Goal: Task Accomplishment & Management: Use online tool/utility

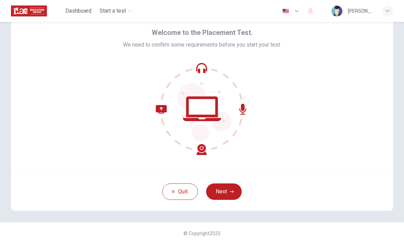
scroll to position [28, 0]
click at [200, 191] on icon "button" at bounding box center [232, 192] width 4 height 4
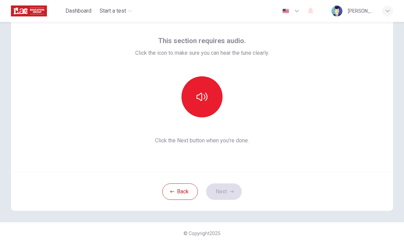
click at [200, 101] on button "button" at bounding box center [202, 96] width 41 height 41
click at [200, 96] on icon "button" at bounding box center [202, 97] width 11 height 8
click at [200, 91] on button "button" at bounding box center [202, 96] width 41 height 41
click at [200, 88] on button "button" at bounding box center [202, 96] width 41 height 41
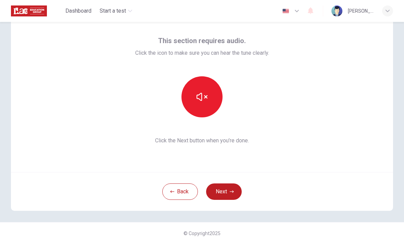
click at [200, 195] on button "Next" at bounding box center [224, 192] width 36 height 16
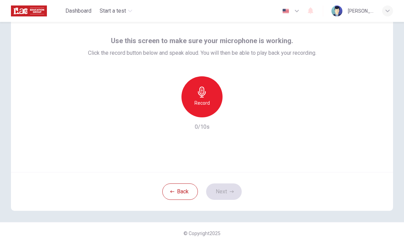
click at [200, 102] on div "Record" at bounding box center [202, 96] width 41 height 41
click at [200, 95] on icon "button" at bounding box center [202, 92] width 8 height 11
click at [200, 113] on icon "button" at bounding box center [234, 112] width 3 height 4
click at [200, 193] on button "Next" at bounding box center [224, 192] width 36 height 16
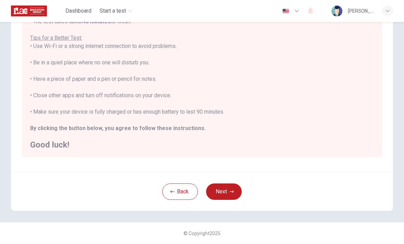
scroll to position [115, 0]
click at [200, 191] on icon "button" at bounding box center [232, 192] width 4 height 4
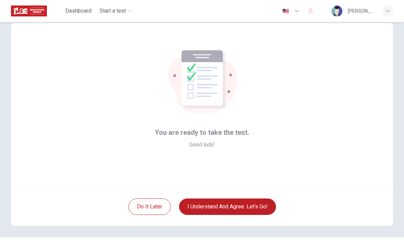
scroll to position [12, 0]
click at [200, 207] on button "I understand and agree. Let’s go!" at bounding box center [227, 207] width 97 height 16
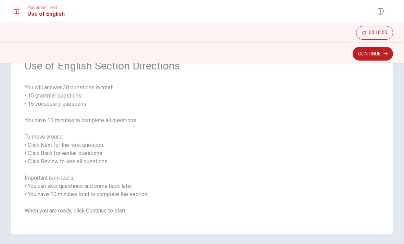
scroll to position [30, 0]
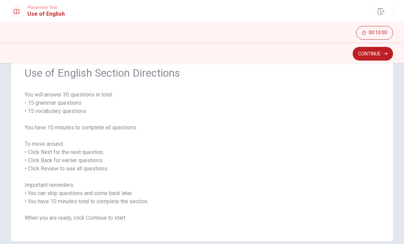
click at [200, 53] on button "Continue" at bounding box center [373, 54] width 40 height 14
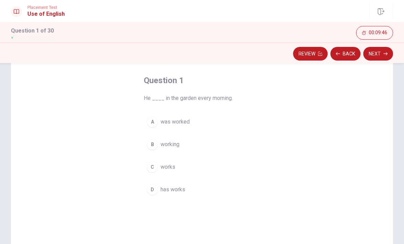
click at [165, 168] on span "works" at bounding box center [168, 167] width 15 height 8
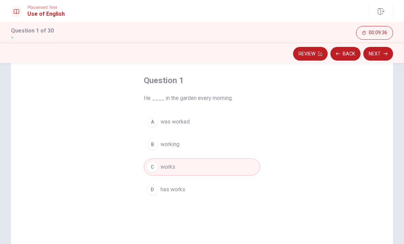
click at [200, 53] on button "Next" at bounding box center [378, 54] width 30 height 14
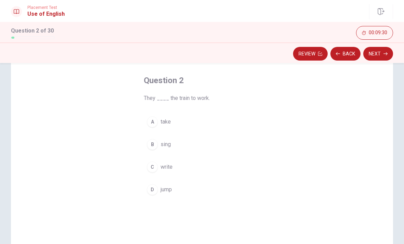
click at [153, 123] on div "A" at bounding box center [152, 121] width 11 height 11
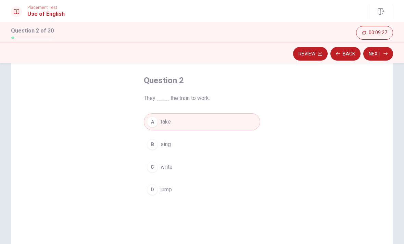
click at [200, 53] on button "Next" at bounding box center [378, 54] width 30 height 14
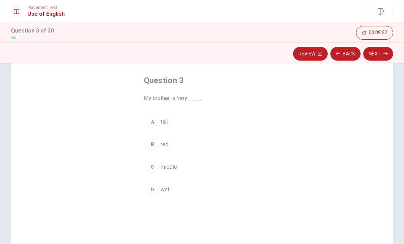
click at [149, 118] on div "A" at bounding box center [152, 121] width 11 height 11
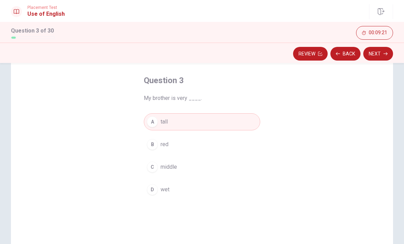
click at [200, 52] on icon "button" at bounding box center [386, 54] width 4 height 4
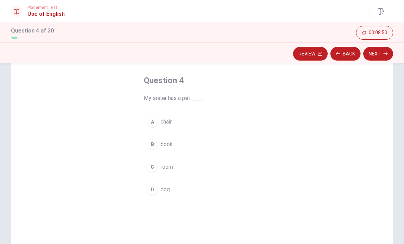
click at [152, 189] on div "D" at bounding box center [152, 189] width 11 height 11
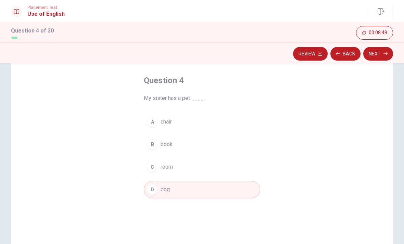
click at [200, 57] on button "Next" at bounding box center [378, 54] width 30 height 14
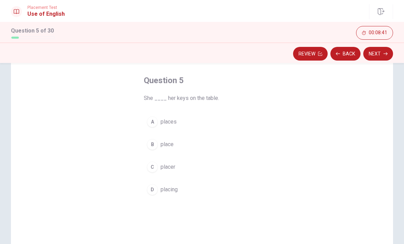
click at [166, 122] on span "places" at bounding box center [169, 122] width 16 height 8
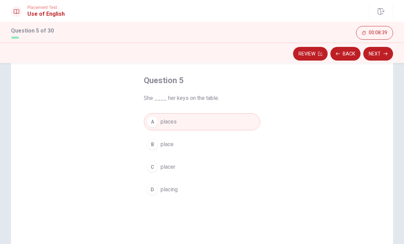
click at [200, 54] on button "Next" at bounding box center [378, 54] width 30 height 14
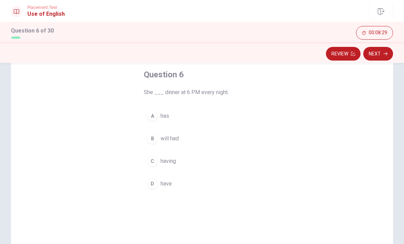
scroll to position [35, 0]
click at [156, 120] on div "A" at bounding box center [152, 116] width 11 height 11
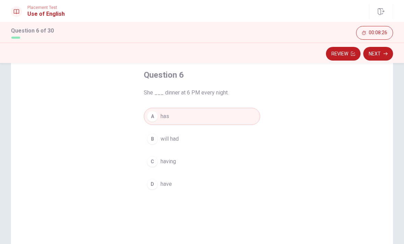
click at [200, 58] on button "Next" at bounding box center [378, 54] width 30 height 14
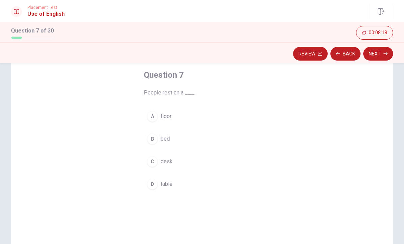
click at [154, 138] on div "B" at bounding box center [152, 139] width 11 height 11
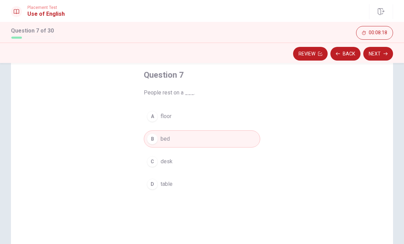
click at [200, 57] on button "Next" at bounding box center [378, 54] width 30 height 14
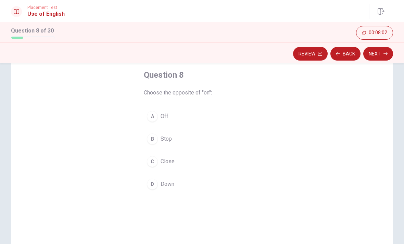
click at [156, 117] on div "A" at bounding box center [152, 116] width 11 height 11
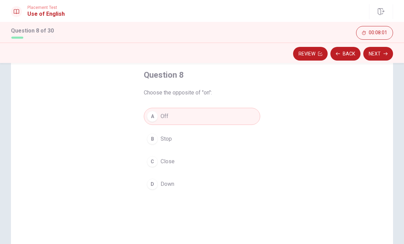
click at [200, 57] on button "Next" at bounding box center [378, 54] width 30 height 14
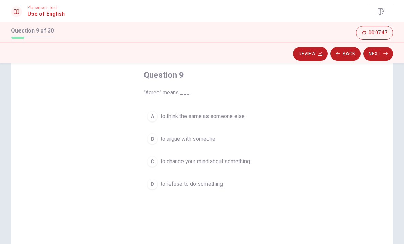
click at [178, 113] on span "to think the same as someone else" at bounding box center [203, 116] width 84 height 8
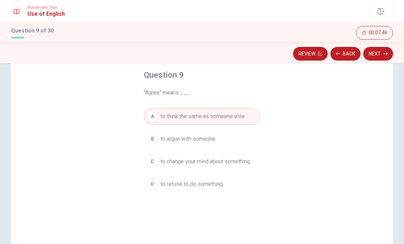
click at [200, 57] on button "Next" at bounding box center [378, 54] width 30 height 14
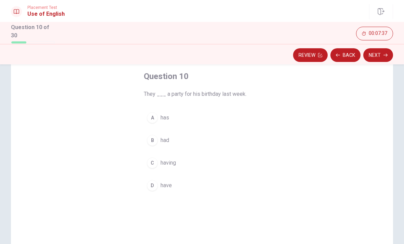
click at [160, 136] on button "B had" at bounding box center [202, 140] width 116 height 17
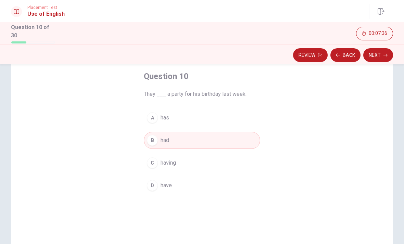
click at [200, 60] on button "Next" at bounding box center [378, 55] width 30 height 14
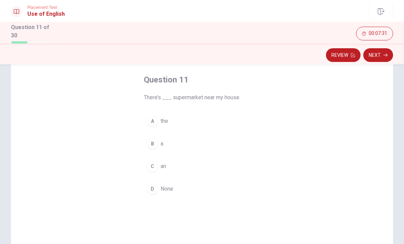
scroll to position [33, 0]
click at [152, 143] on div "B" at bounding box center [152, 143] width 11 height 11
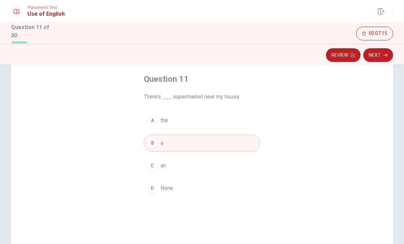
click at [200, 57] on button "Next" at bounding box center [378, 55] width 30 height 14
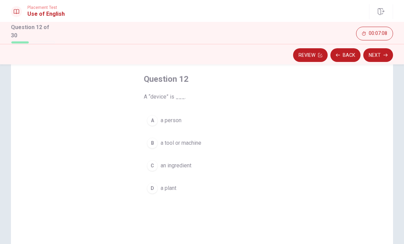
click at [152, 145] on div "B" at bounding box center [152, 143] width 11 height 11
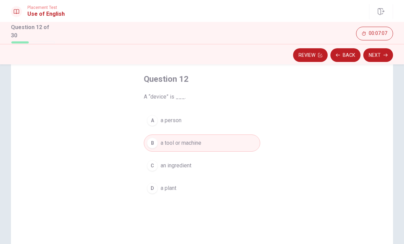
click at [200, 48] on button "Next" at bounding box center [378, 55] width 30 height 14
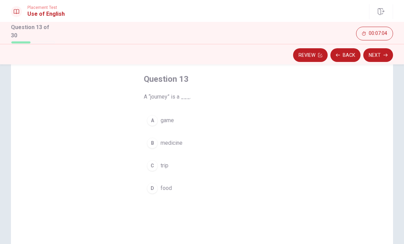
click at [152, 161] on div "C" at bounding box center [152, 165] width 11 height 11
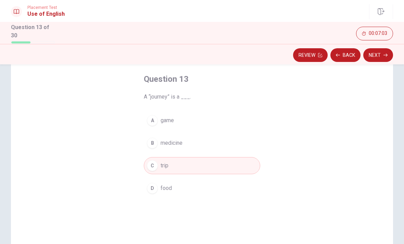
click at [200, 51] on button "Next" at bounding box center [378, 55] width 30 height 14
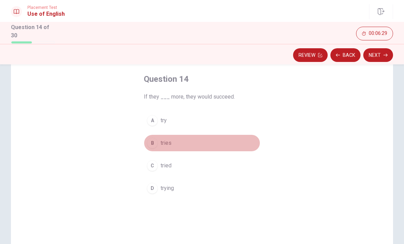
click at [152, 143] on div "B" at bounding box center [152, 143] width 11 height 11
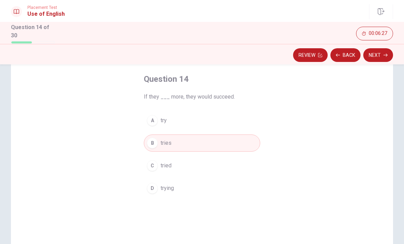
click at [200, 56] on button "Next" at bounding box center [378, 55] width 30 height 14
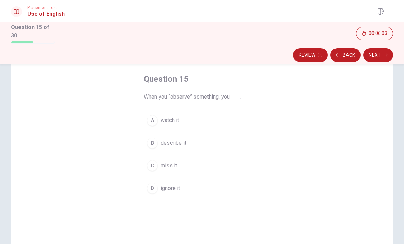
click at [155, 139] on div "B" at bounding box center [152, 143] width 11 height 11
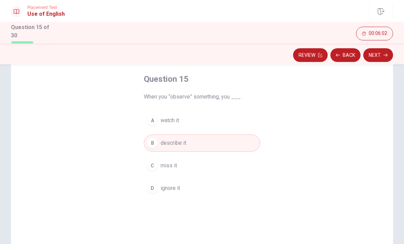
click at [200, 58] on button "Next" at bounding box center [378, 55] width 30 height 14
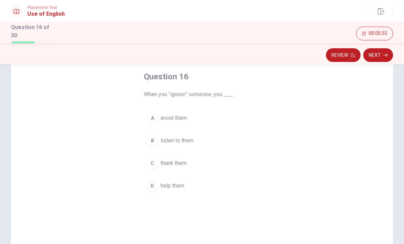
scroll to position [34, 0]
click at [164, 116] on span "avoid them" at bounding box center [174, 119] width 26 height 8
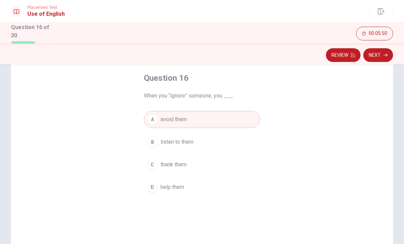
click at [200, 56] on button "Next" at bounding box center [378, 55] width 30 height 14
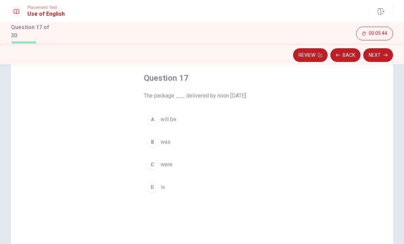
click at [167, 119] on span "will be" at bounding box center [169, 119] width 16 height 8
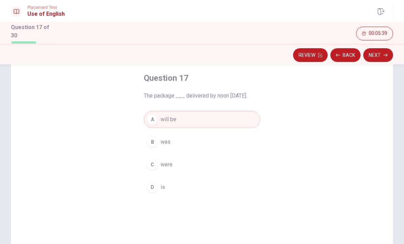
click at [200, 58] on button "Next" at bounding box center [378, 55] width 30 height 14
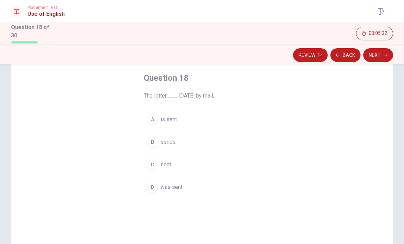
click at [163, 184] on span "was sent" at bounding box center [172, 187] width 22 height 8
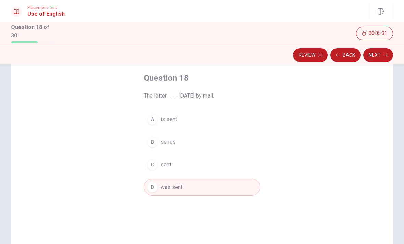
click at [200, 60] on button "Next" at bounding box center [378, 55] width 30 height 14
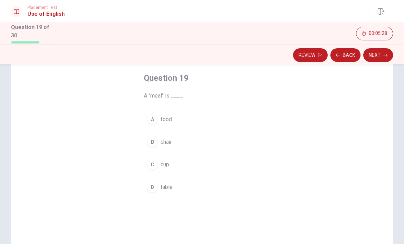
click at [171, 119] on span "food" at bounding box center [166, 119] width 11 height 8
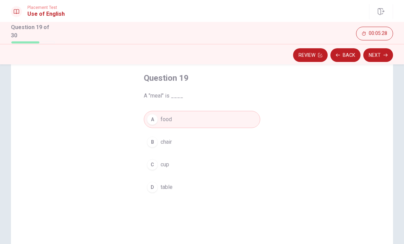
click at [200, 52] on button "Next" at bounding box center [378, 55] width 30 height 14
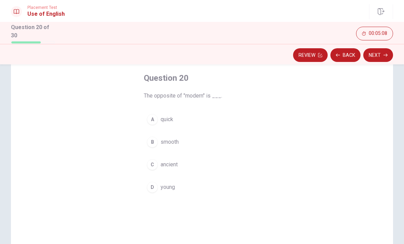
click at [169, 164] on span "ancient" at bounding box center [169, 165] width 17 height 8
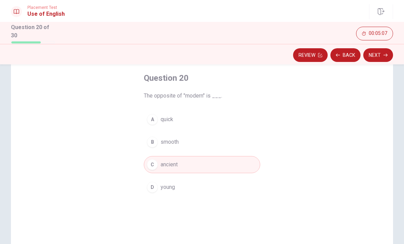
click at [200, 53] on button "Next" at bounding box center [378, 55] width 30 height 14
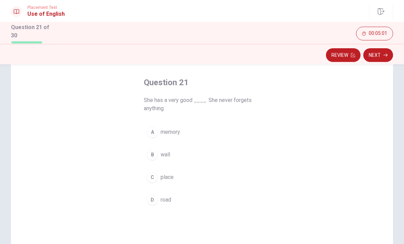
scroll to position [29, 0]
click at [170, 138] on button "A memory" at bounding box center [202, 132] width 116 height 17
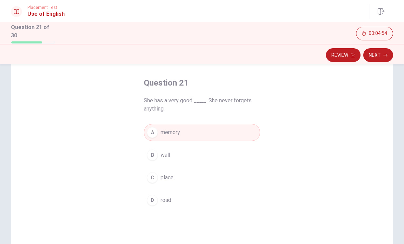
click at [200, 53] on button "Next" at bounding box center [378, 55] width 30 height 14
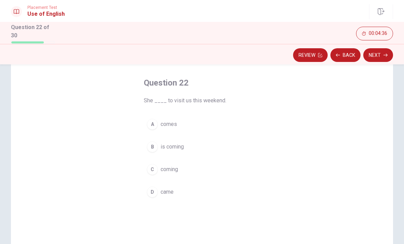
click at [172, 125] on span "comes" at bounding box center [169, 124] width 16 height 8
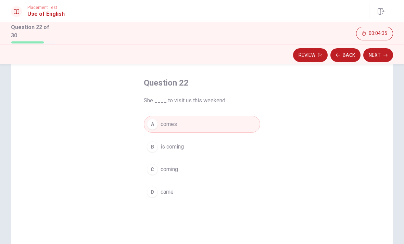
click at [200, 48] on button "Next" at bounding box center [378, 55] width 30 height 14
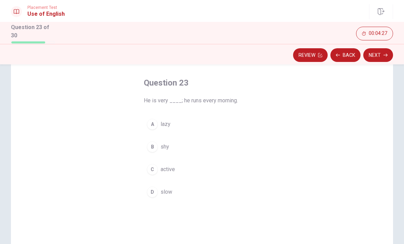
click at [173, 165] on span "active" at bounding box center [168, 169] width 14 height 8
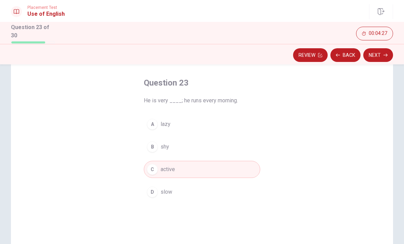
click at [200, 53] on button "Next" at bounding box center [378, 55] width 30 height 14
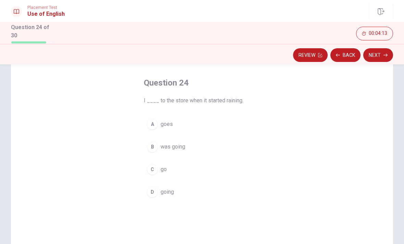
click at [157, 127] on button "A goes" at bounding box center [202, 124] width 116 height 17
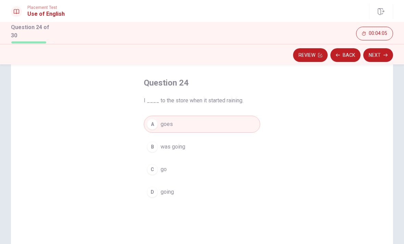
click at [183, 147] on span "was going" at bounding box center [173, 147] width 25 height 8
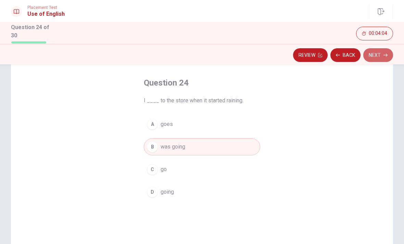
click at [200, 57] on button "Next" at bounding box center [378, 55] width 30 height 14
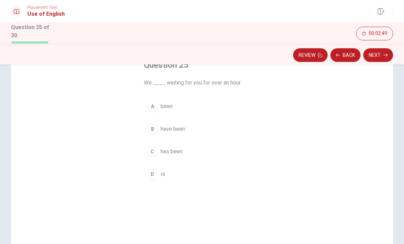
scroll to position [50, 0]
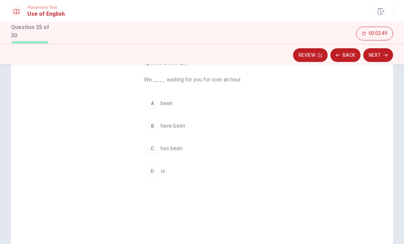
click at [178, 151] on span "has been" at bounding box center [172, 149] width 22 height 8
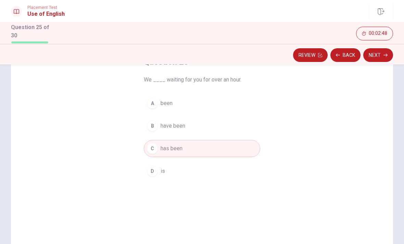
click at [200, 58] on button "Next" at bounding box center [378, 55] width 30 height 14
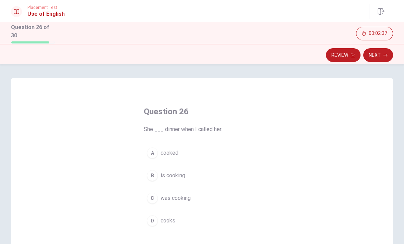
scroll to position [34, 0]
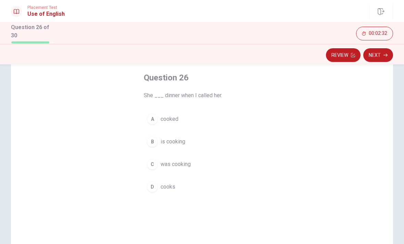
click at [179, 166] on span "was cooking" at bounding box center [176, 164] width 30 height 8
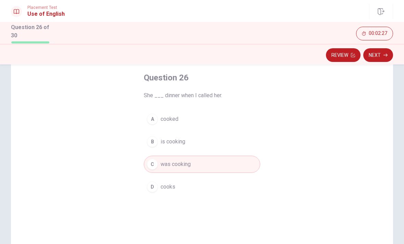
click at [172, 124] on button "A cooked" at bounding box center [202, 119] width 116 height 17
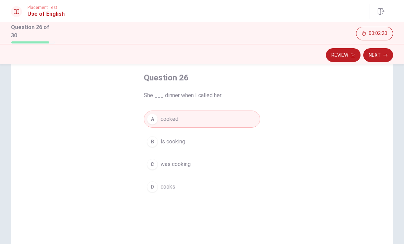
click at [200, 55] on icon "button" at bounding box center [386, 55] width 4 height 4
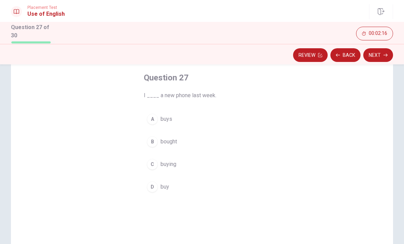
click at [169, 141] on span "bought" at bounding box center [169, 142] width 16 height 8
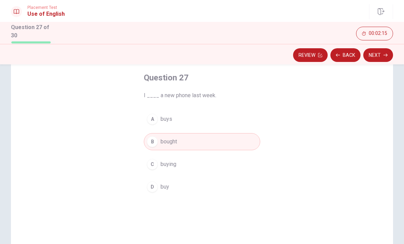
click at [200, 55] on icon "button" at bounding box center [386, 55] width 4 height 3
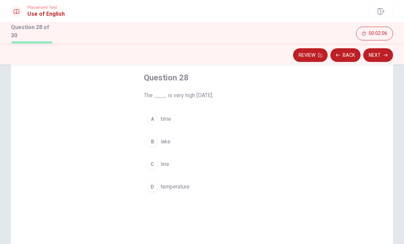
click at [178, 185] on span "temperature" at bounding box center [175, 187] width 29 height 8
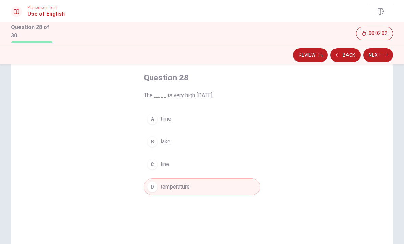
click at [200, 53] on button "Next" at bounding box center [378, 55] width 30 height 14
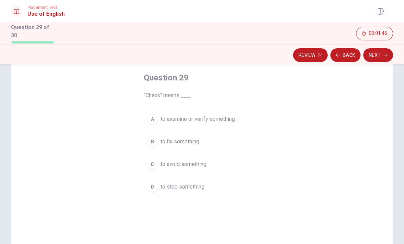
click at [200, 115] on span "to examine or verify something" at bounding box center [198, 119] width 74 height 8
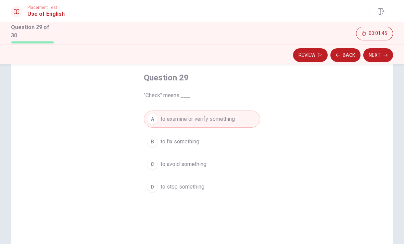
click at [200, 52] on button "Next" at bounding box center [378, 55] width 30 height 14
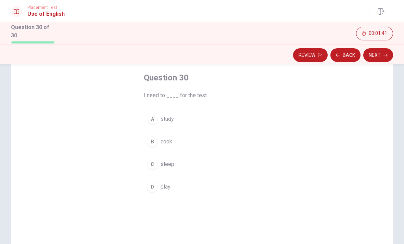
click at [167, 125] on button "A study" at bounding box center [202, 119] width 116 height 17
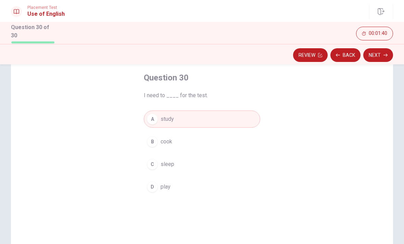
click at [200, 55] on icon "button" at bounding box center [386, 55] width 4 height 3
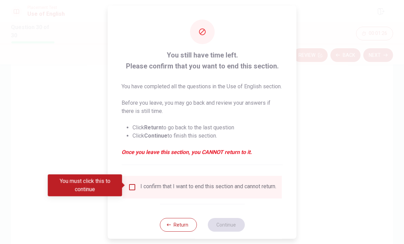
click at [183, 226] on button "Return" at bounding box center [178, 225] width 37 height 14
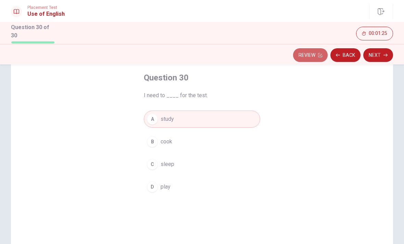
click at [200, 57] on button "Review" at bounding box center [310, 55] width 35 height 14
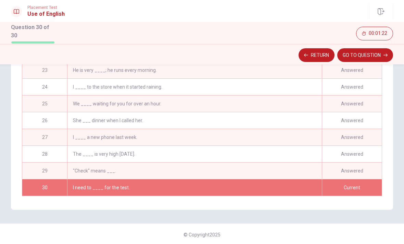
scroll to position [350, 0]
click at [167, 101] on div "We ____ waiting for you for over an hour." at bounding box center [194, 104] width 255 height 16
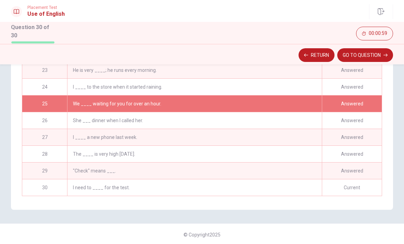
click at [200, 104] on div "Answered" at bounding box center [352, 104] width 60 height 16
click at [200, 57] on button "GO TO QUESTION" at bounding box center [365, 55] width 56 height 14
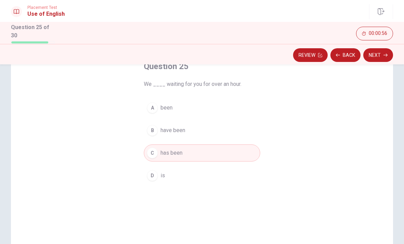
scroll to position [45, 0]
click at [187, 127] on button "B have been" at bounding box center [202, 130] width 116 height 17
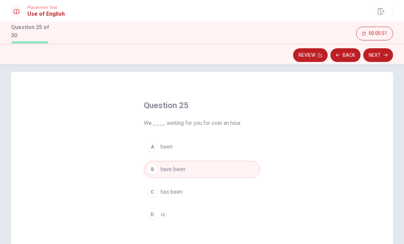
scroll to position [7, 0]
click at [200, 57] on button "Back" at bounding box center [346, 55] width 30 height 14
click at [200, 52] on button "Back" at bounding box center [346, 55] width 30 height 14
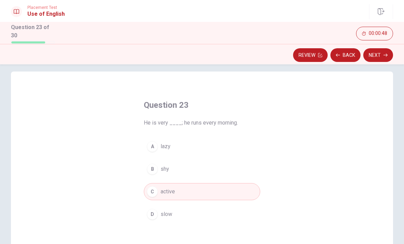
click at [200, 52] on button "Back" at bounding box center [346, 55] width 30 height 14
click at [200, 57] on button "Back" at bounding box center [346, 55] width 30 height 14
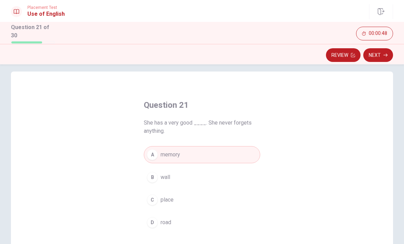
click at [200, 56] on button "Review" at bounding box center [343, 55] width 35 height 14
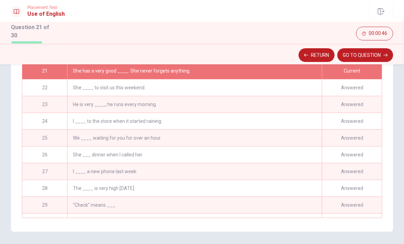
scroll to position [337, 0]
click at [200, 140] on div "Answered" at bounding box center [352, 138] width 60 height 16
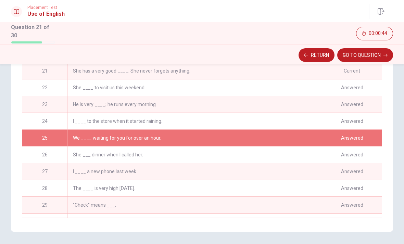
click at [200, 52] on button "GO TO QUESTION" at bounding box center [365, 55] width 56 height 14
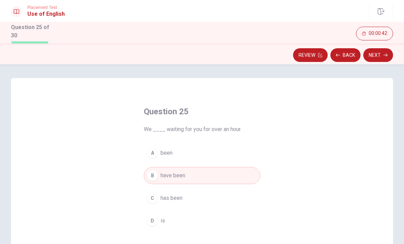
scroll to position [0, 0]
click at [200, 55] on button "Back" at bounding box center [346, 55] width 30 height 14
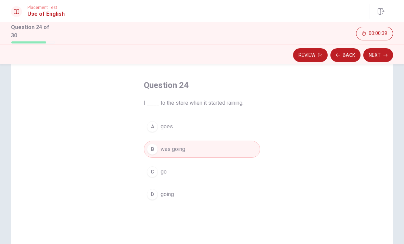
scroll to position [27, 0]
click at [200, 56] on button "Back" at bounding box center [346, 55] width 30 height 14
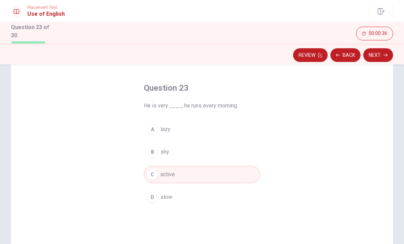
scroll to position [24, 0]
click at [200, 56] on button "Back" at bounding box center [346, 55] width 30 height 14
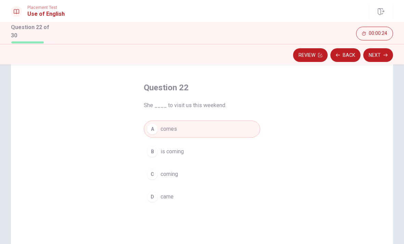
click at [200, 53] on icon "button" at bounding box center [338, 55] width 4 height 4
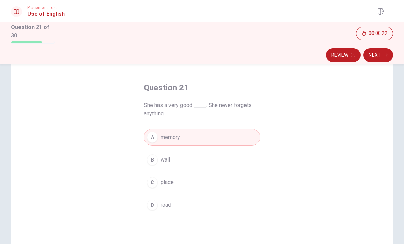
click at [200, 54] on button "Review" at bounding box center [343, 55] width 35 height 14
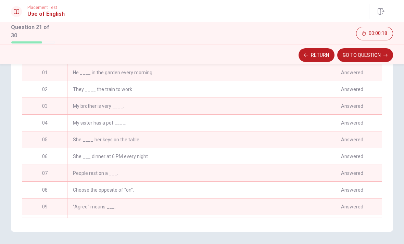
scroll to position [0, 0]
click at [200, 68] on div "He ____ in the garden every morning." at bounding box center [194, 72] width 255 height 16
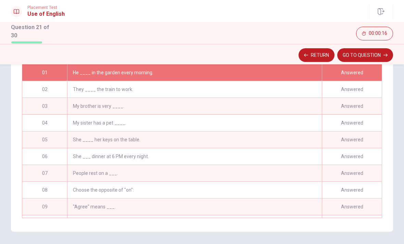
click at [200, 54] on button "GO TO QUESTION" at bounding box center [365, 55] width 56 height 14
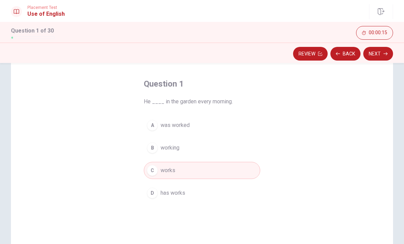
scroll to position [26, 0]
click at [200, 53] on icon "button" at bounding box center [386, 54] width 4 height 4
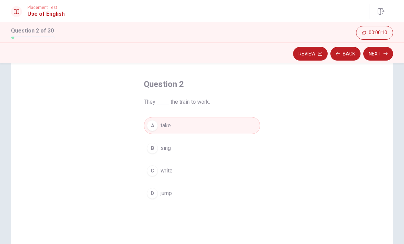
click at [200, 55] on button "Next" at bounding box center [378, 54] width 30 height 14
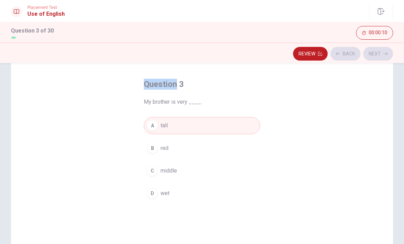
scroll to position [13, 0]
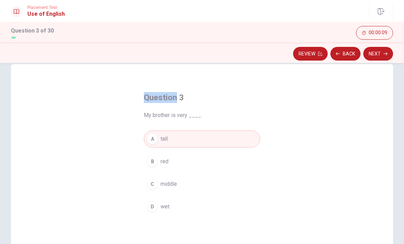
click at [200, 131] on div "Question 3 My brother is very ____. A tall B red C middle D wet" at bounding box center [202, 183] width 382 height 238
click at [200, 54] on icon "button" at bounding box center [386, 53] width 4 height 3
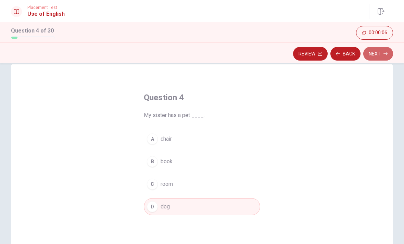
click at [200, 53] on icon "button" at bounding box center [386, 54] width 4 height 4
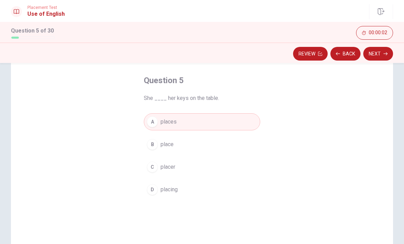
scroll to position [30, 0]
click at [200, 56] on button "Next" at bounding box center [378, 54] width 30 height 14
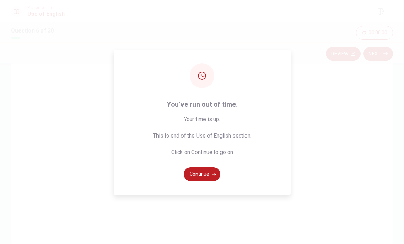
click at [200, 181] on button "Continue" at bounding box center [202, 175] width 37 height 14
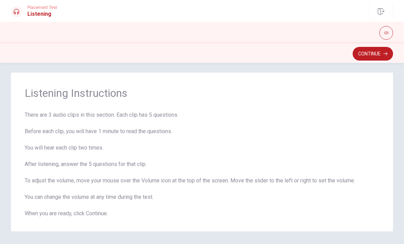
scroll to position [5, 0]
click at [200, 57] on button "Continue" at bounding box center [373, 54] width 40 height 14
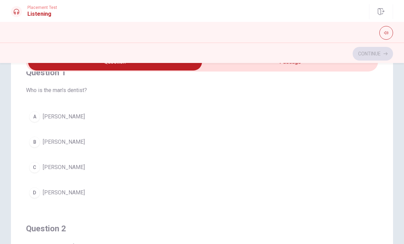
scroll to position [16, 0]
click at [34, 191] on div "D" at bounding box center [34, 192] width 11 height 11
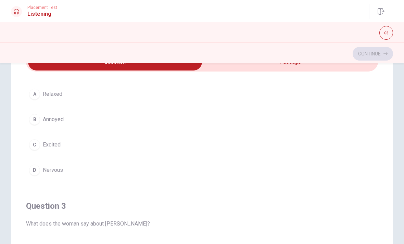
scroll to position [179, 0]
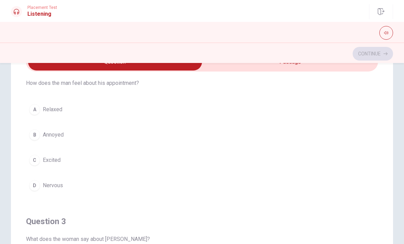
click at [38, 190] on button "D Nervous" at bounding box center [202, 185] width 352 height 17
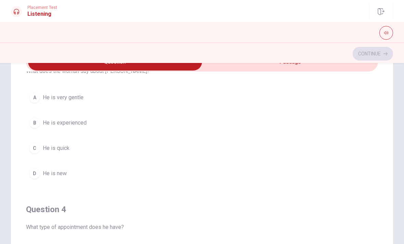
scroll to position [349, 0]
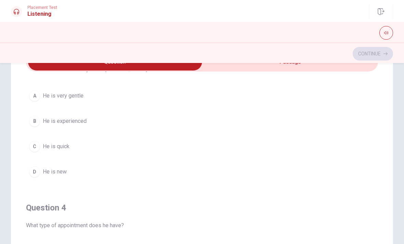
click at [37, 97] on div "A" at bounding box center [34, 95] width 11 height 11
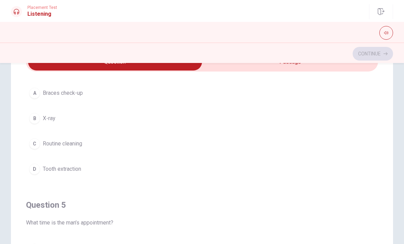
scroll to position [508, 0]
click at [34, 142] on div "C" at bounding box center [34, 143] width 11 height 11
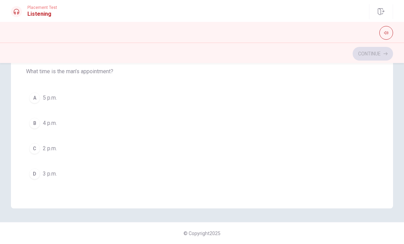
scroll to position [144, 0]
click at [35, 175] on div "D" at bounding box center [34, 174] width 11 height 11
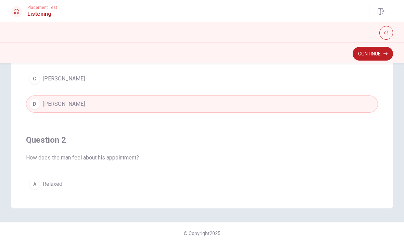
scroll to position [0, 0]
click at [200, 52] on button "Continue" at bounding box center [373, 54] width 40 height 14
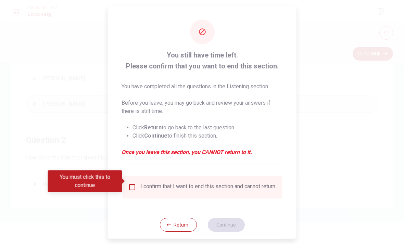
click at [131, 183] on input "You must click this to continue" at bounding box center [132, 187] width 8 height 8
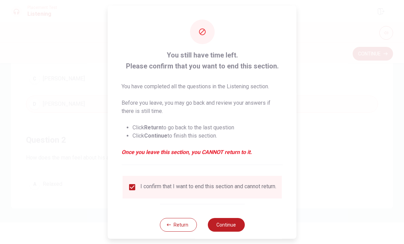
click at [173, 227] on button "Return" at bounding box center [178, 225] width 37 height 14
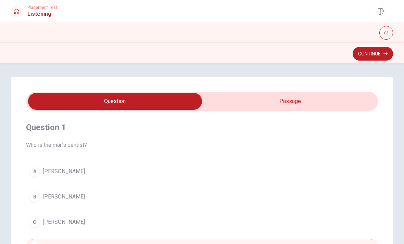
click at [200, 55] on icon "button" at bounding box center [386, 54] width 4 height 4
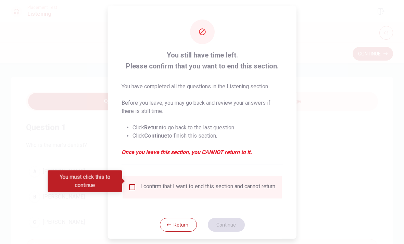
click at [181, 222] on button "Return" at bounding box center [178, 225] width 37 height 14
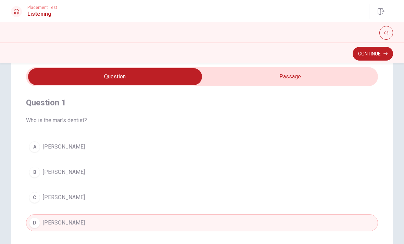
scroll to position [23, 0]
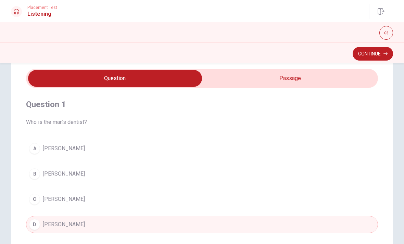
type input "56"
click at [200, 82] on input "checkbox" at bounding box center [115, 78] width 528 height 17
checkbox input "true"
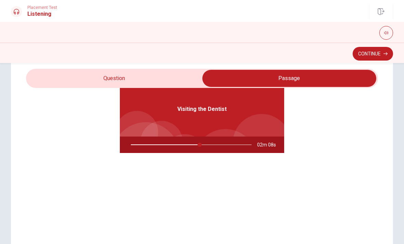
scroll to position [38, 0]
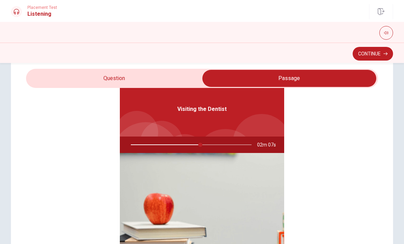
type input "58"
click at [67, 79] on input "checkbox" at bounding box center [289, 78] width 528 height 17
checkbox input "false"
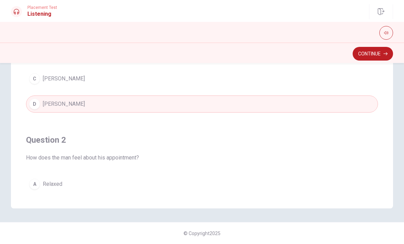
scroll to position [0, 0]
click at [200, 54] on button "Continue" at bounding box center [373, 54] width 40 height 14
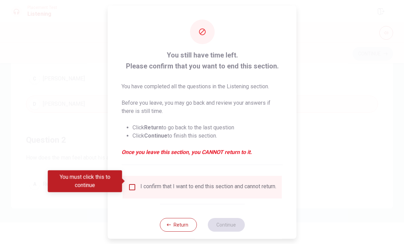
click at [131, 183] on input "You must click this to continue" at bounding box center [132, 187] width 8 height 8
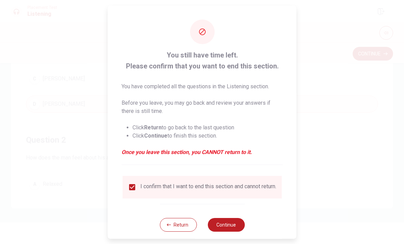
click at [200, 227] on button "Continue" at bounding box center [226, 225] width 37 height 14
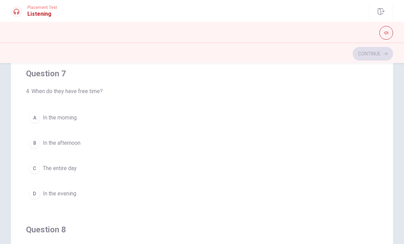
scroll to position [154, 0]
click at [37, 142] on div "B" at bounding box center [34, 143] width 11 height 11
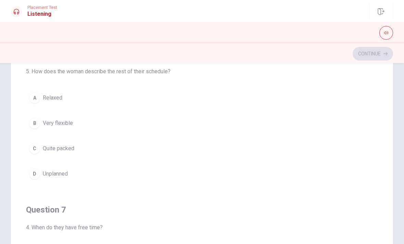
scroll to position [23, 0]
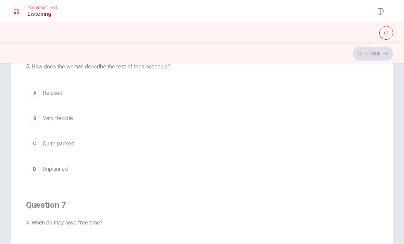
click at [35, 141] on div "C" at bounding box center [34, 143] width 11 height 11
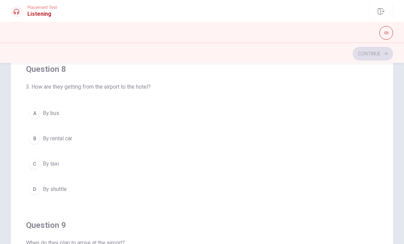
scroll to position [315, 0]
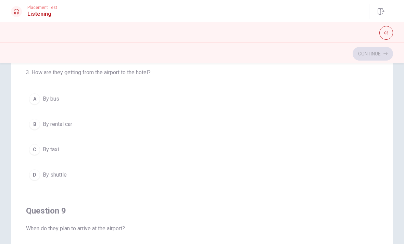
click at [36, 172] on div "D" at bounding box center [34, 175] width 11 height 11
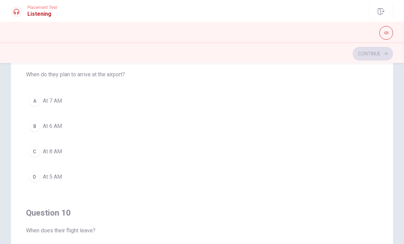
scroll to position [468, 0]
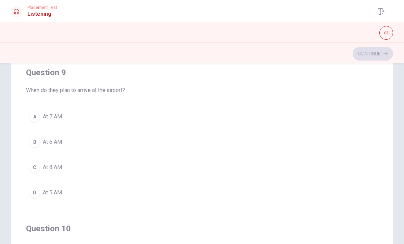
click at [37, 142] on div "B" at bounding box center [34, 142] width 11 height 11
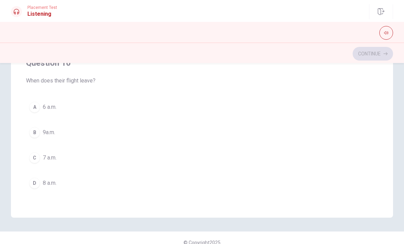
scroll to position [134, 0]
click at [37, 113] on button "A 6 a.m." at bounding box center [202, 107] width 352 height 17
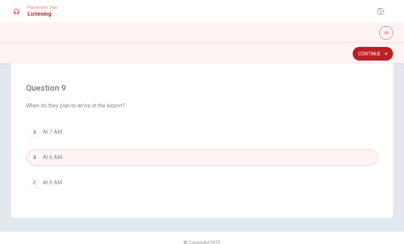
scroll to position [373, 0]
click at [41, 189] on button "C At 8 AM" at bounding box center [202, 183] width 352 height 17
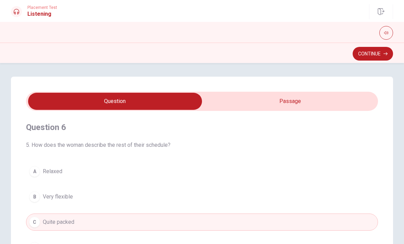
scroll to position [0, 0]
click at [200, 54] on button "Continue" at bounding box center [373, 54] width 40 height 14
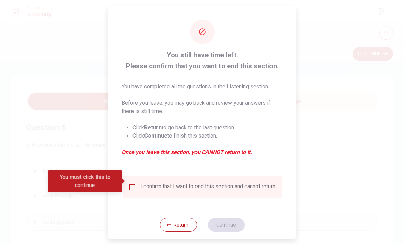
click at [133, 183] on input "You must click this to continue" at bounding box center [132, 187] width 8 height 8
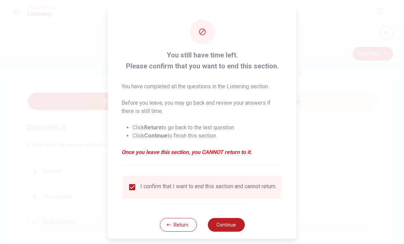
click at [200, 224] on button "Continue" at bounding box center [226, 225] width 37 height 14
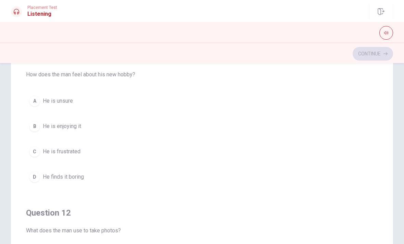
scroll to position [71, 0]
click at [39, 127] on div "B" at bounding box center [34, 126] width 11 height 11
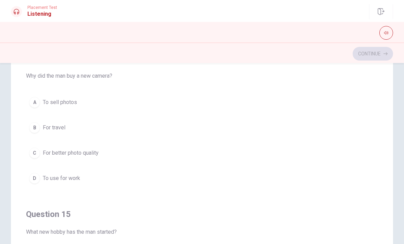
scroll to position [467, 0]
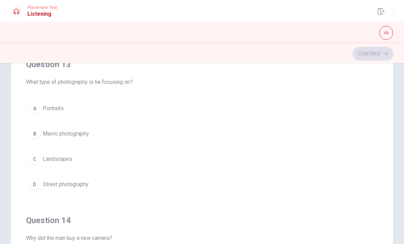
click at [36, 160] on div "C" at bounding box center [34, 159] width 11 height 11
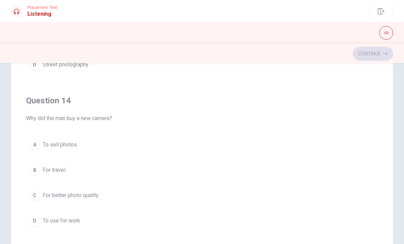
click at [25, 106] on div "Question 11 How does the man feel about his new hobby? A He is unsure B He is e…" at bounding box center [202, 143] width 382 height 275
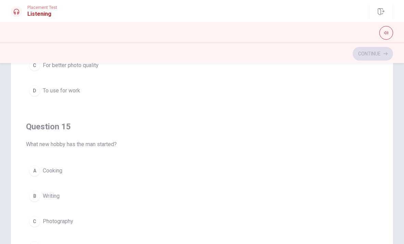
click at [34, 222] on div "C" at bounding box center [34, 221] width 11 height 11
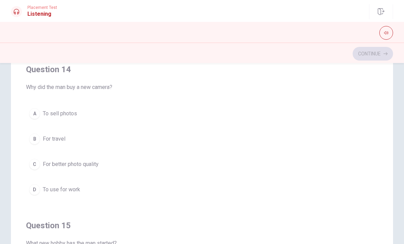
click at [34, 162] on div "C" at bounding box center [34, 164] width 11 height 11
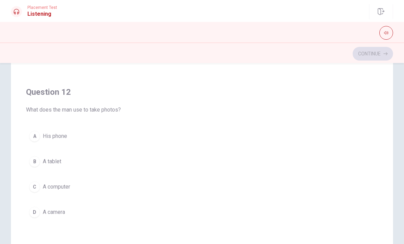
scroll to position [116, 0]
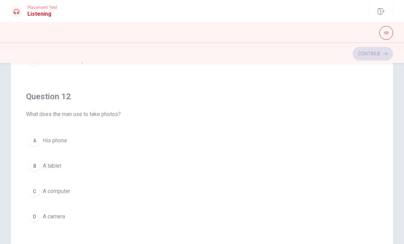
click at [34, 224] on button "D A camera" at bounding box center [202, 216] width 352 height 17
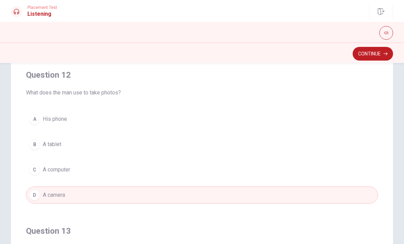
scroll to position [138, 0]
click at [37, 122] on div "A" at bounding box center [34, 118] width 11 height 11
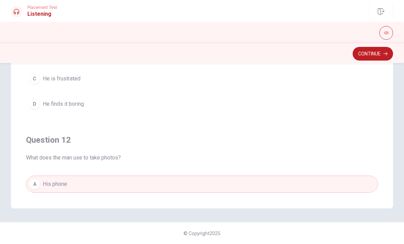
scroll to position [0, 0]
click at [200, 51] on button "Continue" at bounding box center [373, 54] width 40 height 14
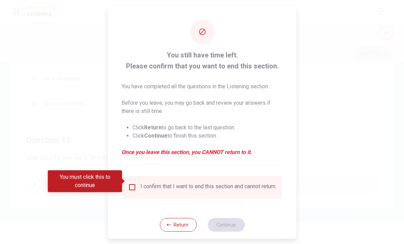
click at [135, 183] on input "You must click this to continue" at bounding box center [132, 187] width 8 height 8
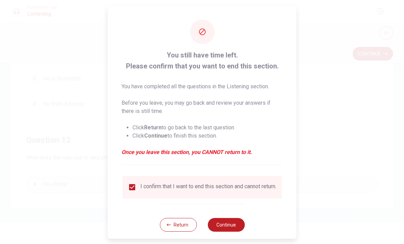
click at [200, 222] on button "Continue" at bounding box center [226, 225] width 37 height 14
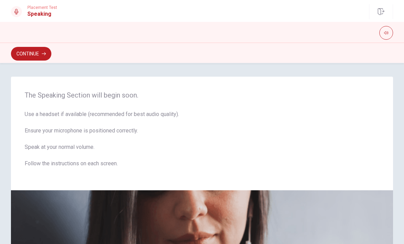
click at [36, 54] on button "Continue" at bounding box center [31, 54] width 40 height 14
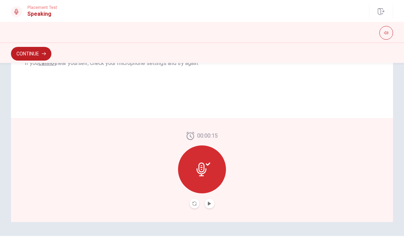
scroll to position [157, 0]
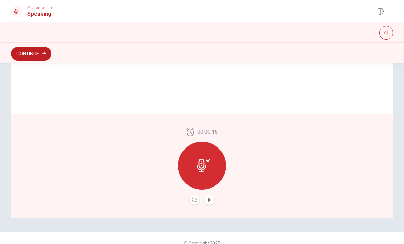
click at [200, 201] on button "Play Audio" at bounding box center [210, 200] width 10 height 10
click at [188, 200] on div "00:00:15" at bounding box center [202, 166] width 48 height 77
click at [194, 200] on icon "Record Again" at bounding box center [195, 200] width 4 height 4
click at [200, 199] on icon "Play Audio" at bounding box center [210, 200] width 4 height 4
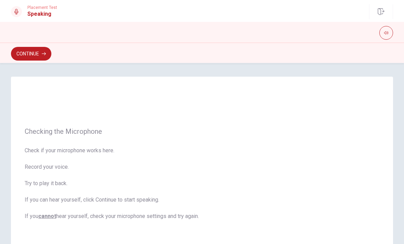
scroll to position [0, 0]
click at [35, 58] on button "Continue" at bounding box center [31, 54] width 40 height 14
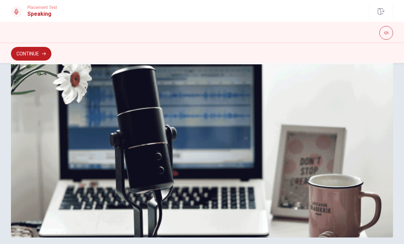
scroll to position [147, 0]
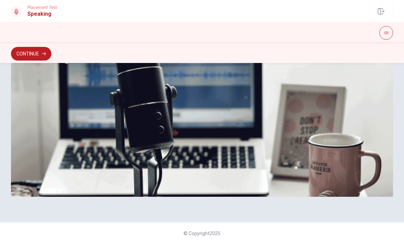
click at [36, 57] on button "Continue" at bounding box center [31, 54] width 40 height 14
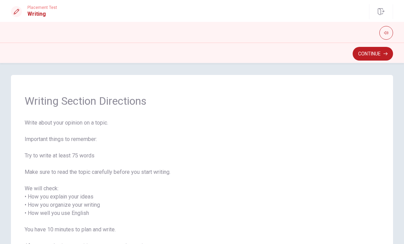
scroll to position [2, 0]
click at [200, 54] on button "Continue" at bounding box center [373, 54] width 40 height 14
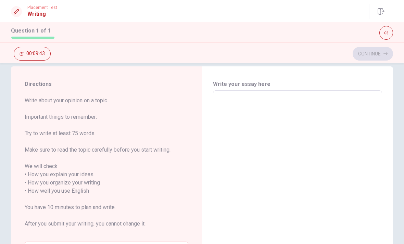
scroll to position [11, 0]
click at [200, 135] on textarea at bounding box center [298, 191] width 160 height 190
type textarea "H"
type textarea "x"
type textarea "Hi"
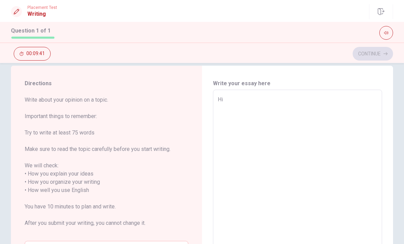
type textarea "x"
type textarea "Hih"
type textarea "x"
type textarea "Hihi"
type textarea "x"
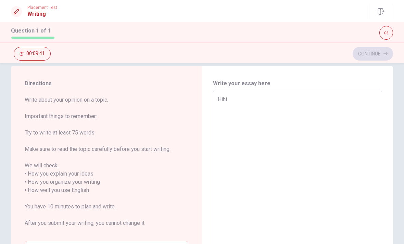
type textarea "Hihih"
type textarea "x"
type textarea "Hihihi"
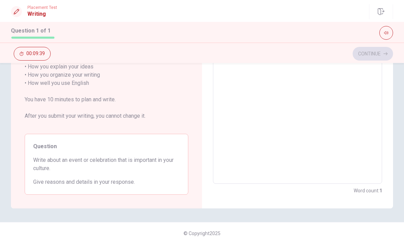
scroll to position [118, 0]
type textarea "x"
type textarea "Hihih"
type textarea "x"
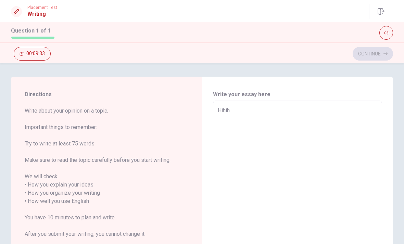
type textarea "Hihi"
type textarea "x"
type textarea "Hih"
type textarea "x"
type textarea "Hi"
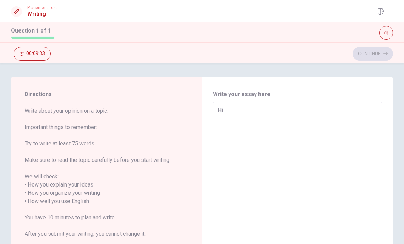
type textarea "x"
type textarea "H"
type textarea "x"
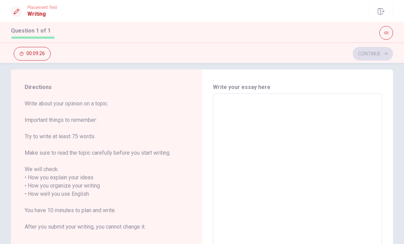
scroll to position [7, 0]
type textarea "W"
type textarea "x"
type textarea "We"
type textarea "x"
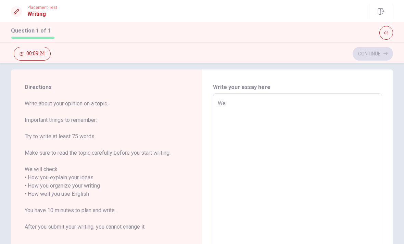
type textarea "We"
type textarea "x"
type textarea "We a"
type textarea "x"
type textarea "We ah"
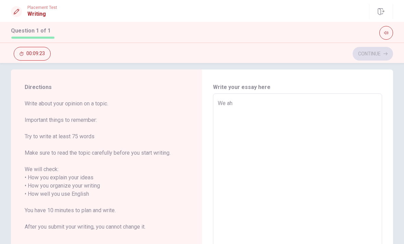
type textarea "x"
type textarea "We a"
type textarea "x"
type textarea "We"
type textarea "x"
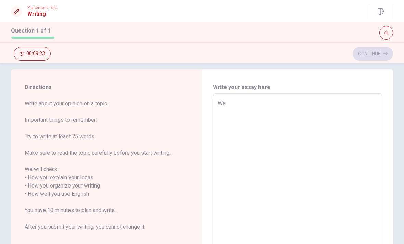
type textarea "We"
type textarea "x"
type textarea "We"
type textarea "x"
type textarea "We h"
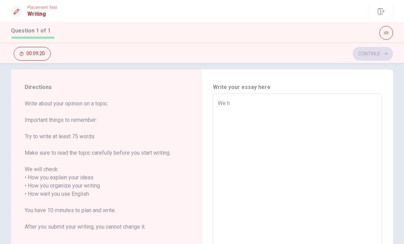
type textarea "x"
type textarea "We ha"
type textarea "x"
type textarea "We hav"
type textarea "x"
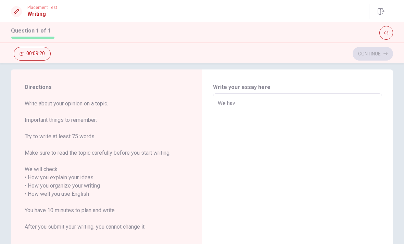
type textarea "We have"
type textarea "x"
type textarea "We [PERSON_NAME]"
type textarea "x"
type textarea "We have"
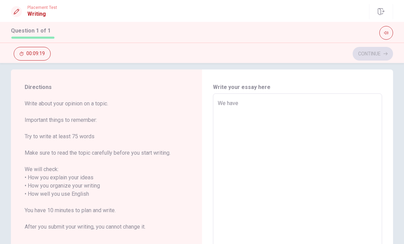
type textarea "x"
type textarea "We have"
type textarea "x"
type textarea "We have a"
type textarea "x"
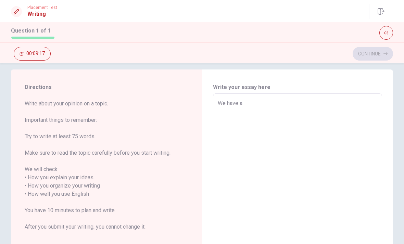
type textarea "We have a"
type textarea "x"
type textarea "We have a s"
type textarea "x"
type textarea "We have a se"
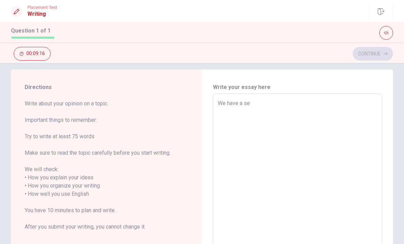
type textarea "x"
type textarea "We have a sel"
type textarea "x"
type textarea "We have a seln"
type textarea "x"
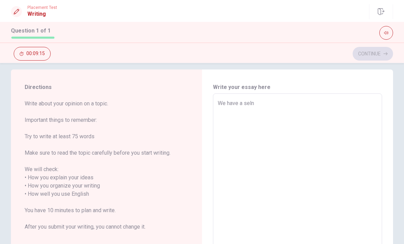
type textarea "We have a [PERSON_NAME]"
type textarea "x"
type textarea "We have a selnal"
type textarea "x"
type textarea "We have a selnal""
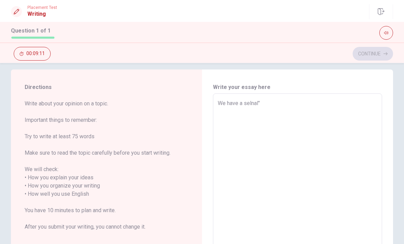
type textarea "x"
type textarea "We have a "selnal""
type textarea "x"
type textarea "We have a "selnal"."
type textarea "x"
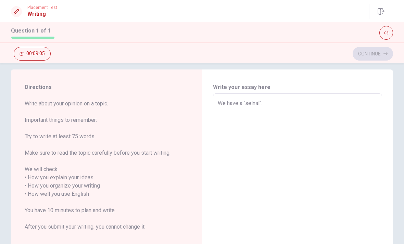
type textarea "We have a "selnal"."
type textarea "x"
type textarea "We have a "selnal". I"
type textarea "x"
type textarea "We have a "selnal". It"
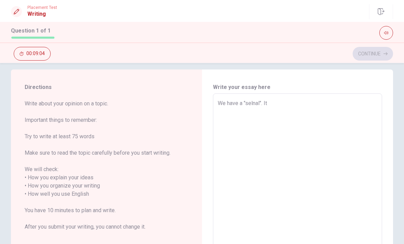
type textarea "x"
type textarea "We have a "selnal". It"
type textarea "x"
type textarea "We have a "selnal". It m"
type textarea "x"
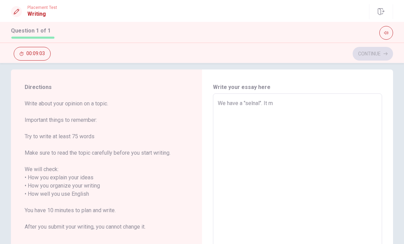
type textarea "We have a "selnal". It me"
type textarea "x"
type textarea "We have a "selnal". It mea"
type textarea "x"
type textarea "We have a "selnal". It mean"
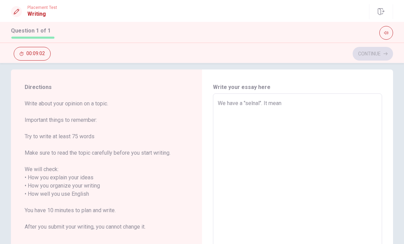
type textarea "x"
type textarea "We have a "selnal". It means"
type textarea "x"
type textarea "We have a "selnal". It means"
type textarea "x"
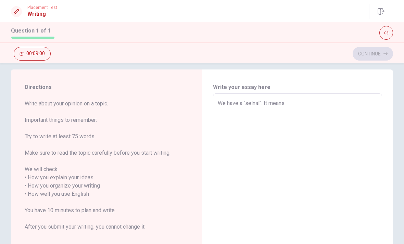
type textarea "We have a "selnal". It means n"
type textarea "x"
type textarea "We have a "selnal". It means ne"
type textarea "x"
type textarea "We have a "selnal". It means new"
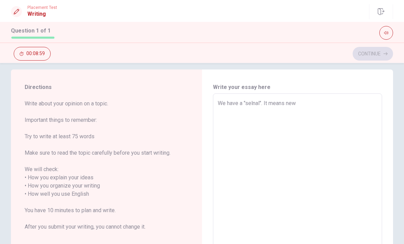
type textarea "x"
type textarea "We have a "selnal". It means new"
type textarea "x"
type textarea "We have a "selnal". It means new y"
type textarea "x"
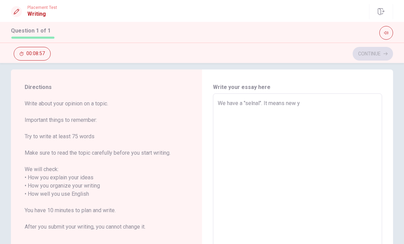
type textarea "We have a "selnal". It means new ye"
type textarea "x"
type textarea "We have a "selnal". It means new yea"
type textarea "x"
type textarea "We have a "selnal". It means new year"
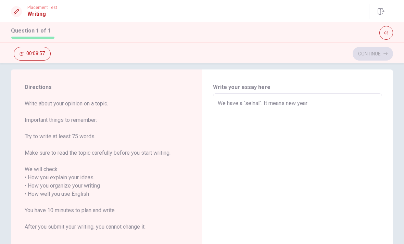
type textarea "x"
type textarea "We have a "selnal". It means new year."
type textarea "x"
type textarea "We have a "selnal". It means new year."
type textarea "x"
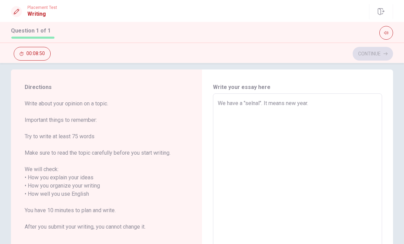
type textarea "We have a "selnal". It means new year. W"
type textarea "x"
type textarea "We have a "selnal". It means new year. We"
type textarea "x"
type textarea "We have a "selnal". It means new year. Wen"
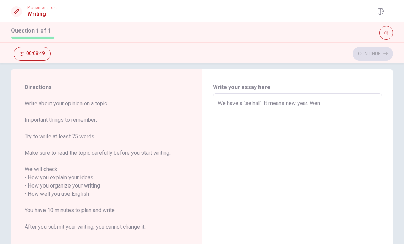
type textarea "x"
type textarea "We have a "selnal". It means new year. We"
type textarea "x"
type textarea "We have a "selnal". It means new year. W"
type textarea "x"
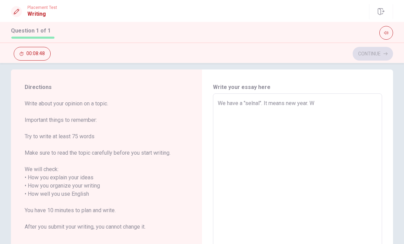
type textarea "We have a "selnal". It means new year. Wh"
type textarea "x"
type textarea "We have a "selnal". It means new year. Whe"
type textarea "x"
type textarea "We have a "selnal". It means new year. When"
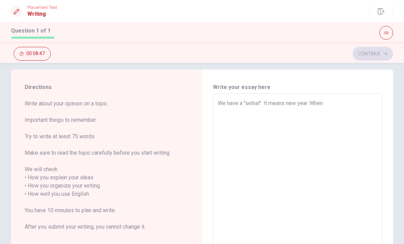
type textarea "x"
type textarea "We have a "selnal". It means new year. When"
type textarea "x"
type textarea "We have a "selnal". It means new year. When w"
type textarea "x"
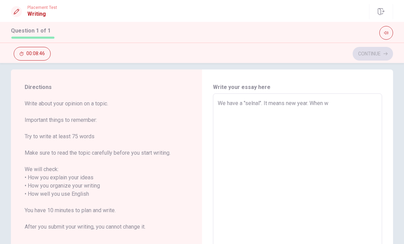
type textarea "We have a "selnal". It means new year. When we"
type textarea "x"
type textarea "We have a "selnal". It means new year. When we"
type textarea "x"
type textarea "We have a "selnal". It means new year. When we"
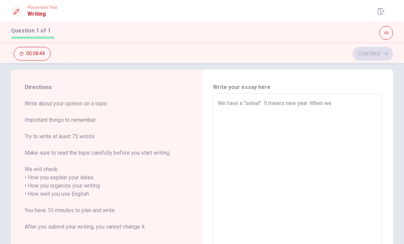
type textarea "x"
type textarea "We have a "selnal". It means new year. When w"
type textarea "x"
type textarea "We have a "selnal". It means new year. When"
type textarea "x"
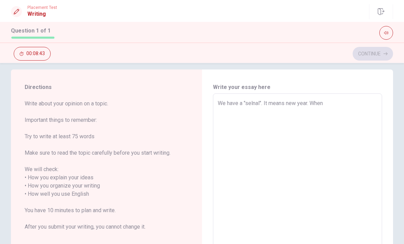
type textarea "We have a "selnal". It means new year. When"
type textarea "x"
type textarea "We have a "selnal". It means new year. When"
type textarea "x"
type textarea "We have a "selnal". It means new year. When w"
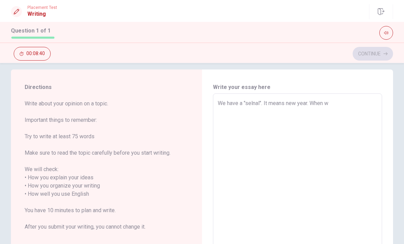
type textarea "x"
type textarea "We have a "selnal". It means new year. When we"
type textarea "x"
type textarea "We have a "selnal". It means new year. When we"
type textarea "x"
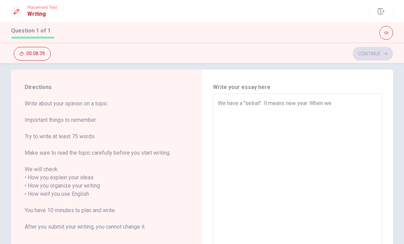
type textarea "We have a "selnal". It means new year. When we i"
type textarea "x"
type textarea "We have a "selnal". It means new year. When we in"
type textarea "x"
type textarea "We have a "selnal". It means new year. When we in"
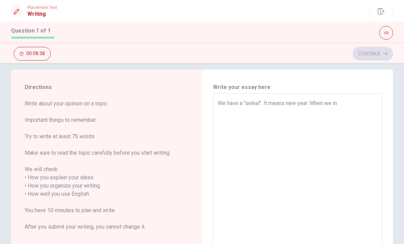
type textarea "x"
type textarea "We have a "selnal". It means new year. When we in s"
type textarea "x"
type textarea "We have a "selnal". It means new year. When we in se"
type textarea "x"
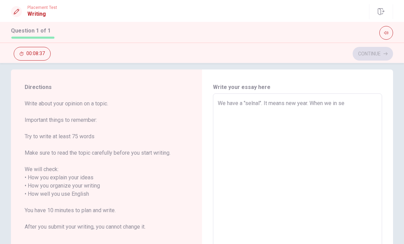
type textarea "We have a "selnal". It means new year. When we in sel"
type textarea "x"
type textarea "We have a "selnal". It means new year. When we in seln"
type textarea "x"
type textarea "We have a "selnal". It means new year. When we in [GEOGRAPHIC_DATA]"
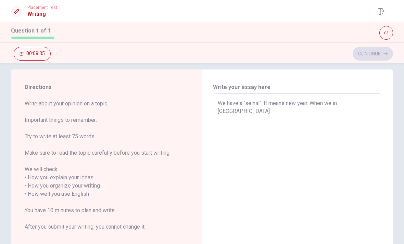
type textarea "x"
type textarea "We have a "selnal". It means new year. When we in selnal"
type textarea "x"
type textarea "We have a "selnal". It means new year. When we in selnal,"
type textarea "x"
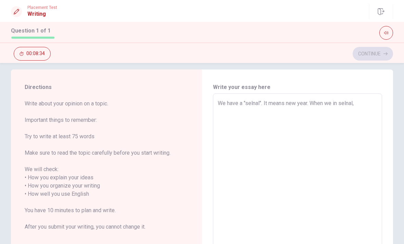
type textarea "We have a "selnal". It means new year. When we in selnal,"
type textarea "x"
type textarea "We have a "selnal". It means new year. When we in selnal,"
type textarea "x"
type textarea "We have a "selnal". It means new year. When we in selnal"
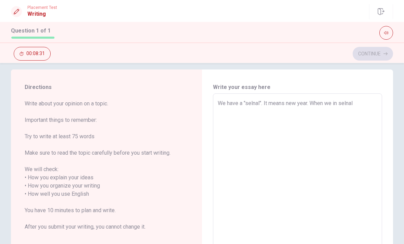
type textarea "x"
type textarea "We have a "selnal". It means new year. When we in [GEOGRAPHIC_DATA]"
type textarea "x"
type textarea "We have a "selnal". It means new year. When we in seln"
type textarea "x"
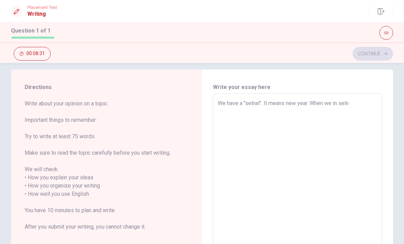
type textarea "We have a "selnal". It means new year. When we in sel"
type textarea "x"
type textarea "We have a "selnal". It means new year. When we in se"
type textarea "x"
type textarea "We have a "selnal". It means new year. When we in s"
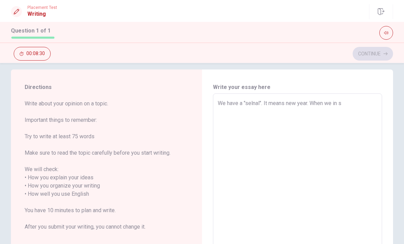
type textarea "x"
type textarea "We have a "selnal". It means new year. When we in"
type textarea "x"
type textarea "We have a "selnal". It means new year. When we in"
type textarea "x"
